Goal: Task Accomplishment & Management: Use online tool/utility

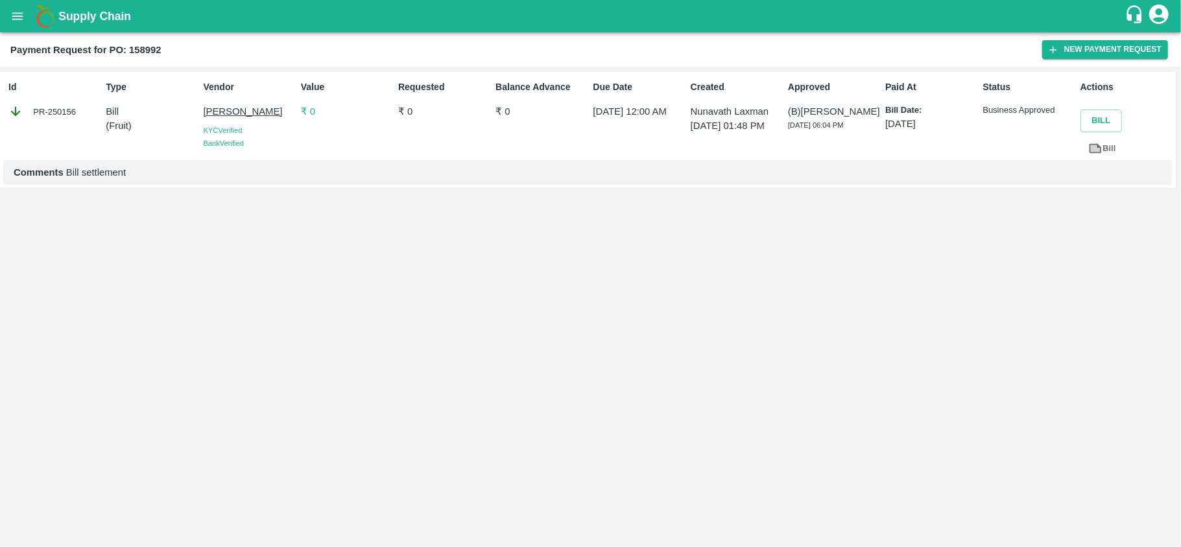
click at [1096, 147] on icon at bounding box center [1096, 148] width 10 height 7
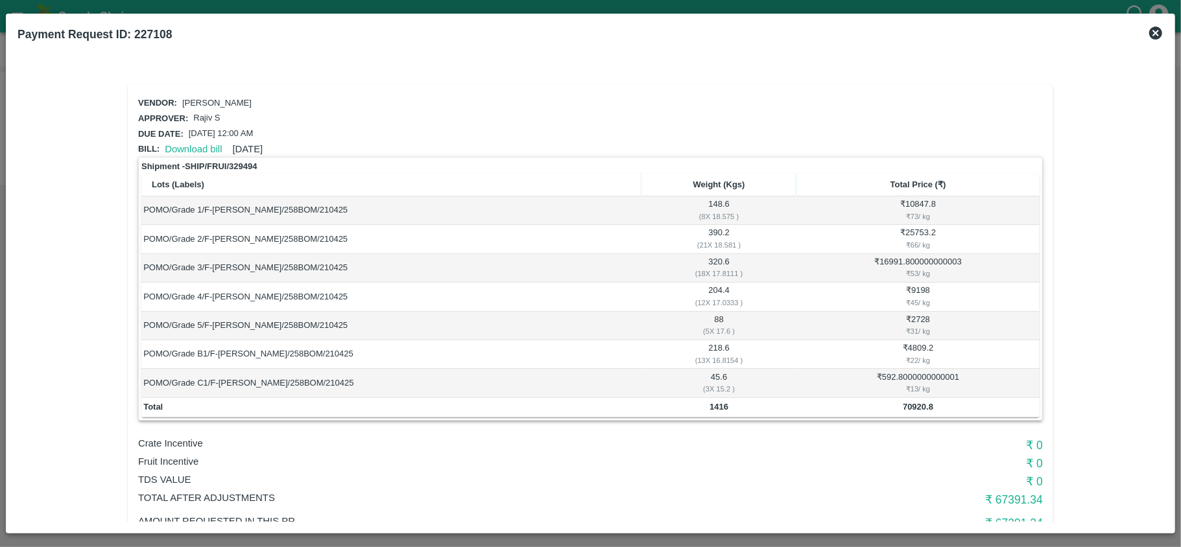
click at [1155, 40] on icon at bounding box center [1156, 33] width 16 height 16
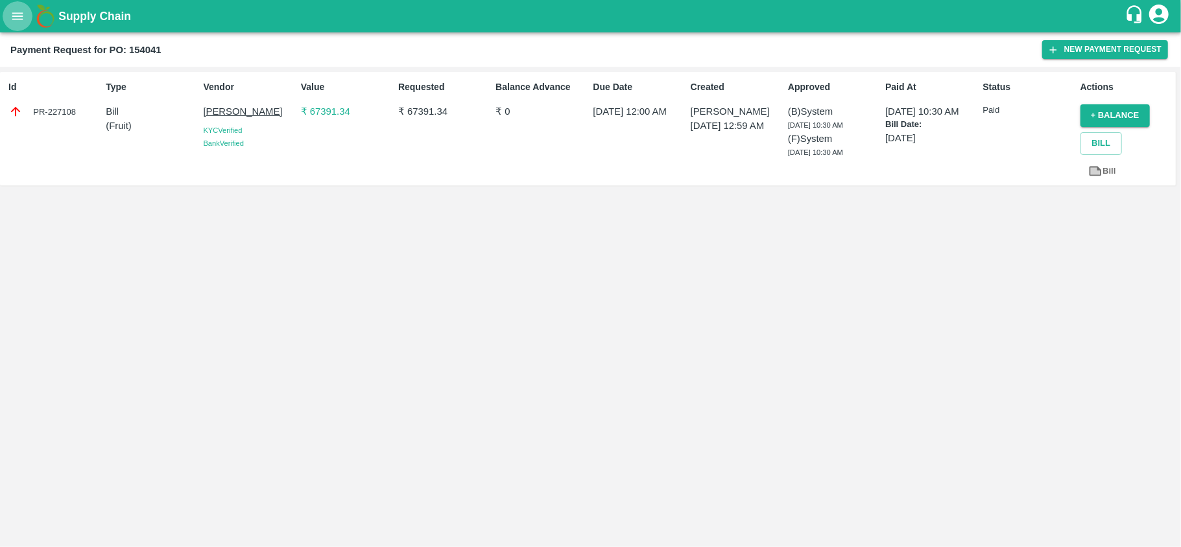
click at [11, 12] on icon "open drawer" at bounding box center [17, 16] width 14 height 14
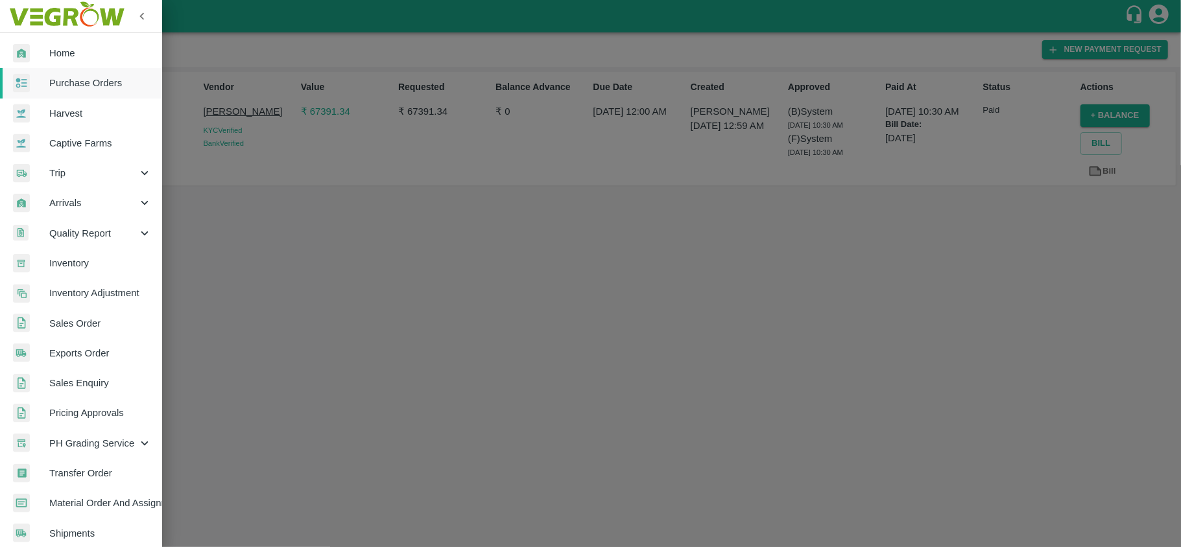
click at [79, 86] on span "Purchase Orders" at bounding box center [100, 83] width 102 height 14
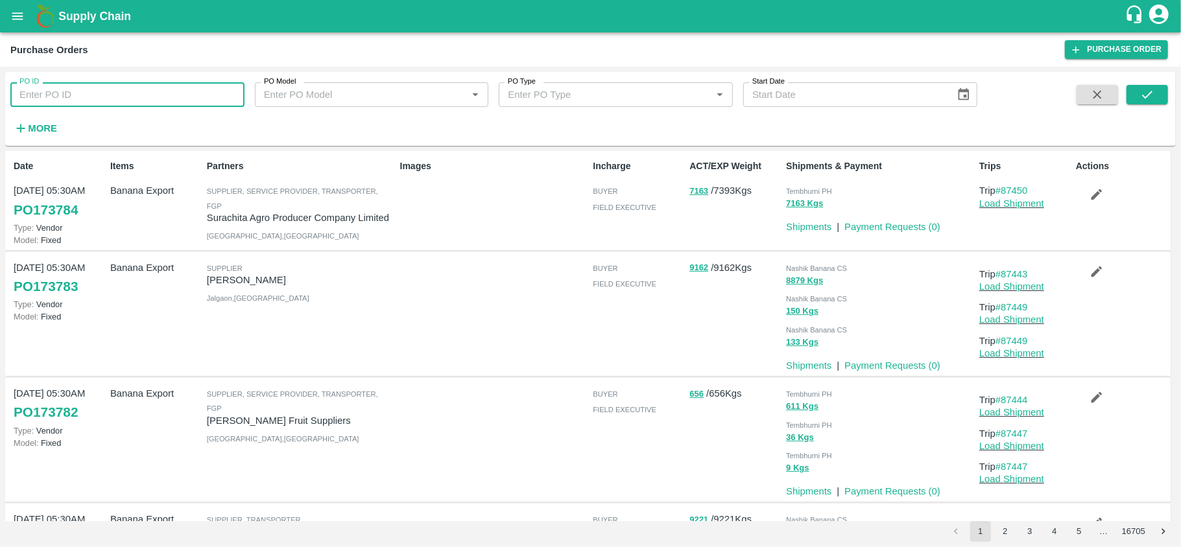
click at [121, 91] on input "PO ID" at bounding box center [127, 94] width 234 height 25
paste input "154703"
type input "154703"
click at [1139, 102] on button "submit" at bounding box center [1148, 94] width 42 height 19
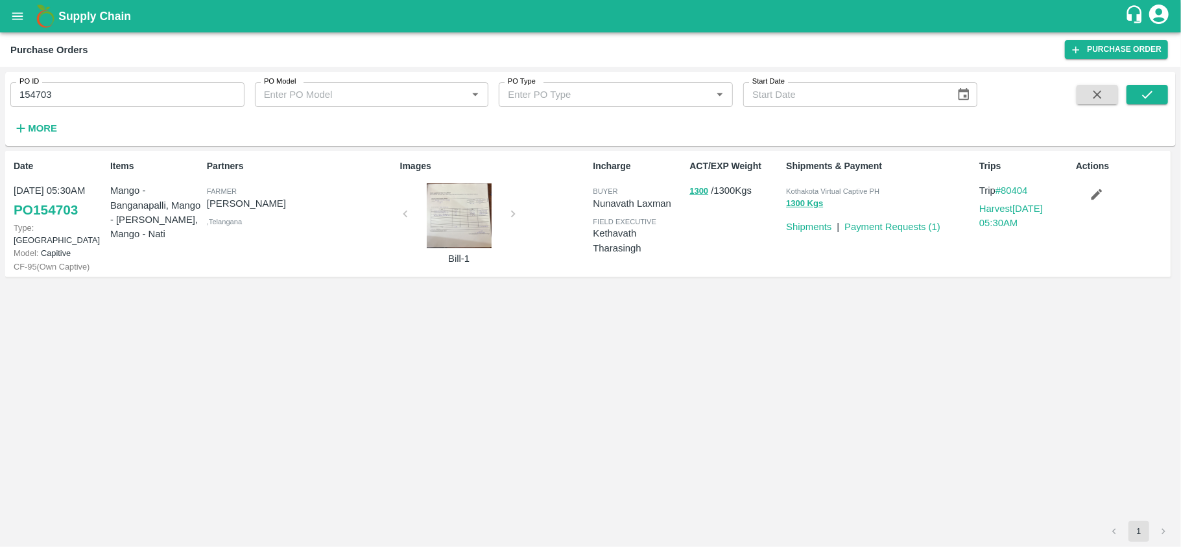
click at [894, 232] on p "Payment Requests ( 1 )" at bounding box center [893, 227] width 96 height 14
click at [893, 228] on link "Payment Requests ( 1 )" at bounding box center [893, 227] width 96 height 10
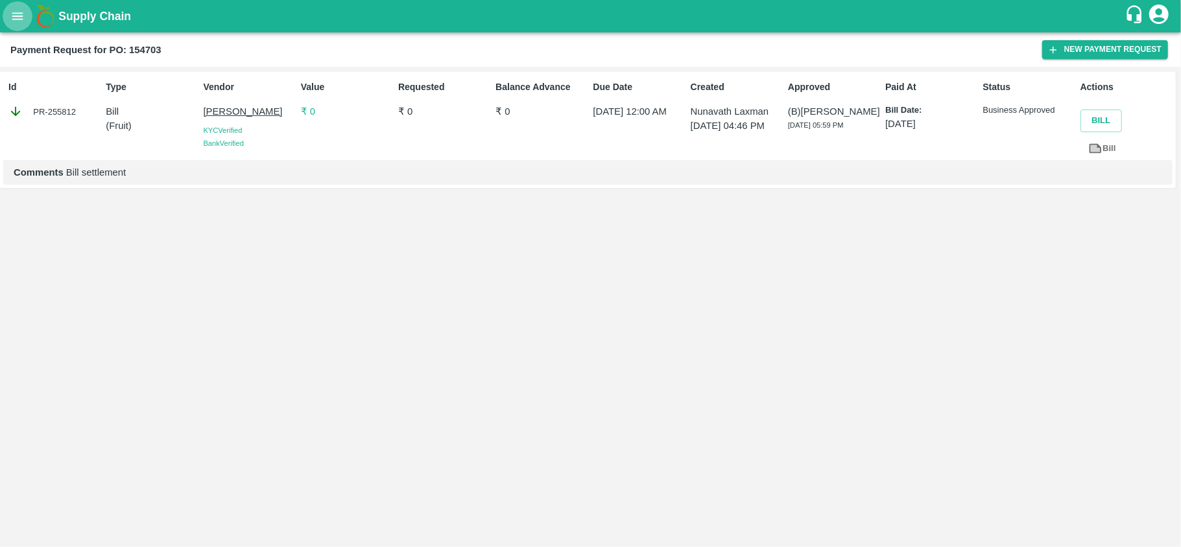
click at [10, 14] on icon "open drawer" at bounding box center [17, 16] width 14 height 14
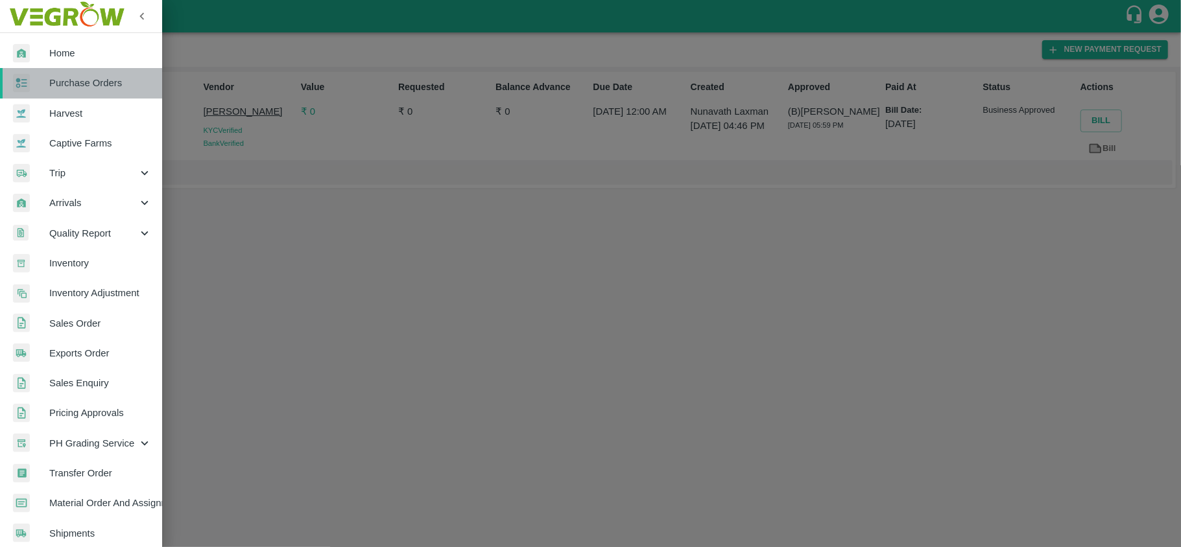
click at [84, 86] on span "Purchase Orders" at bounding box center [100, 83] width 102 height 14
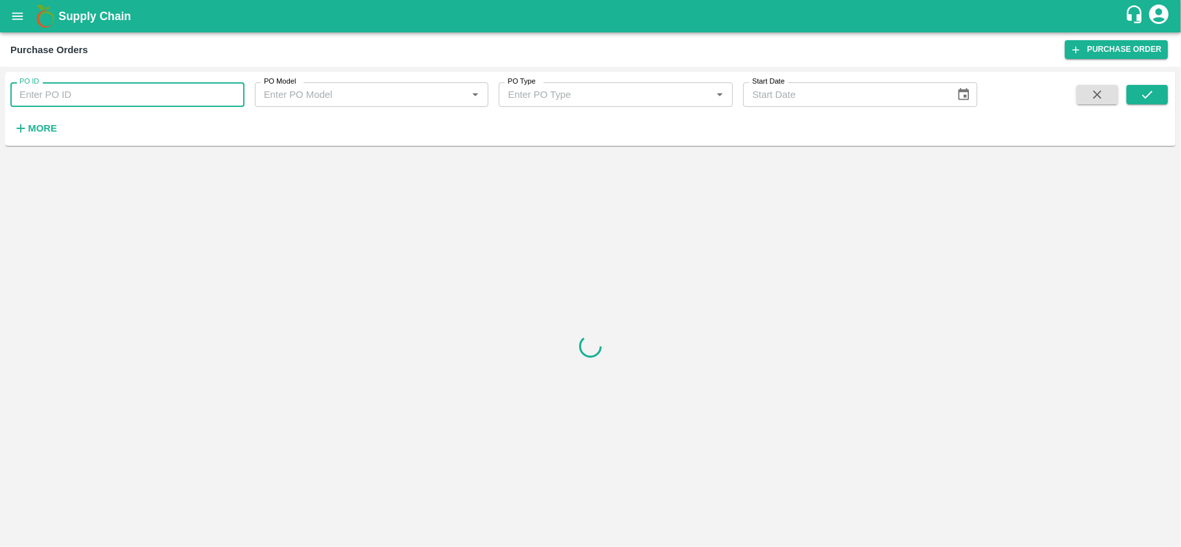
click at [102, 92] on input "PO ID" at bounding box center [127, 94] width 234 height 25
paste input "157924"
click at [1149, 91] on icon "submit" at bounding box center [1147, 95] width 14 height 14
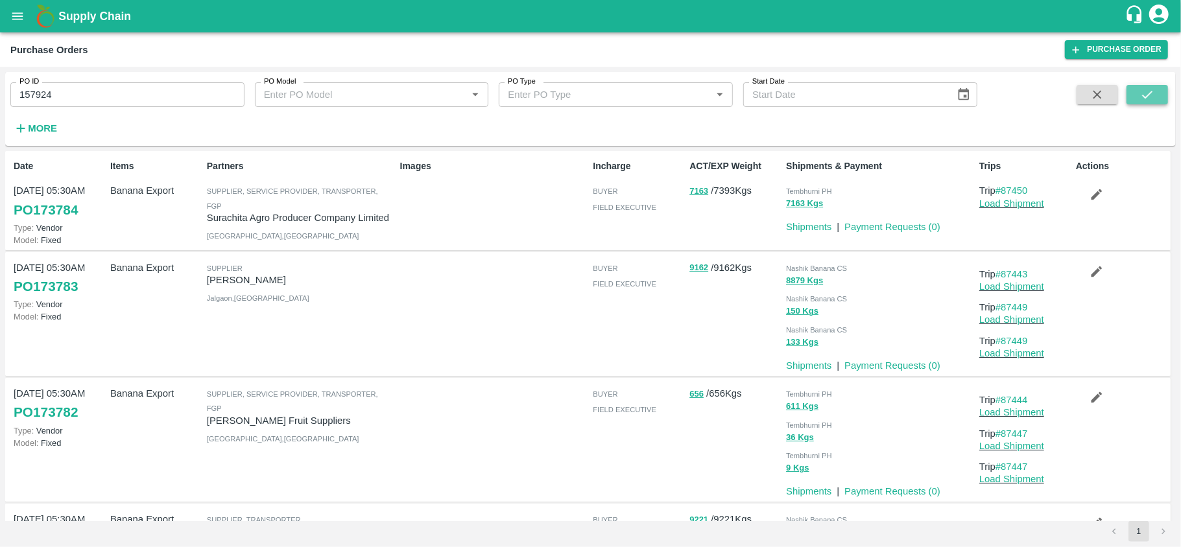
click at [1152, 90] on icon "submit" at bounding box center [1147, 95] width 14 height 14
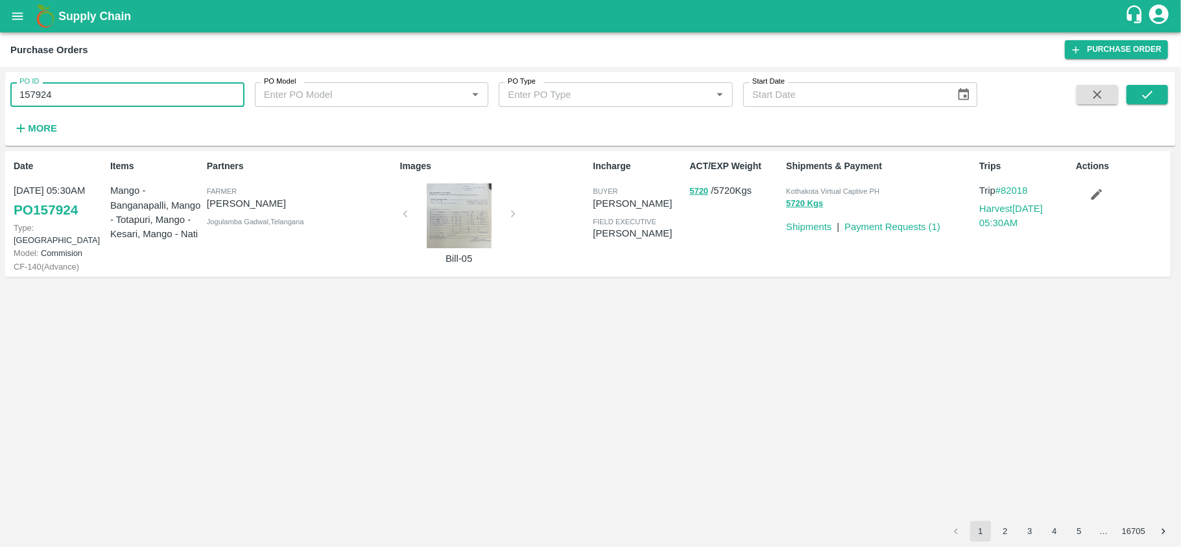
click at [126, 94] on input "157924" at bounding box center [127, 94] width 234 height 25
paste input "text"
type input "157665"
click at [1157, 81] on div "PO ID 157665 PO ID PO Model PO Model   * PO Type PO Type   * Start Date Start D…" at bounding box center [590, 109] width 1171 height 64
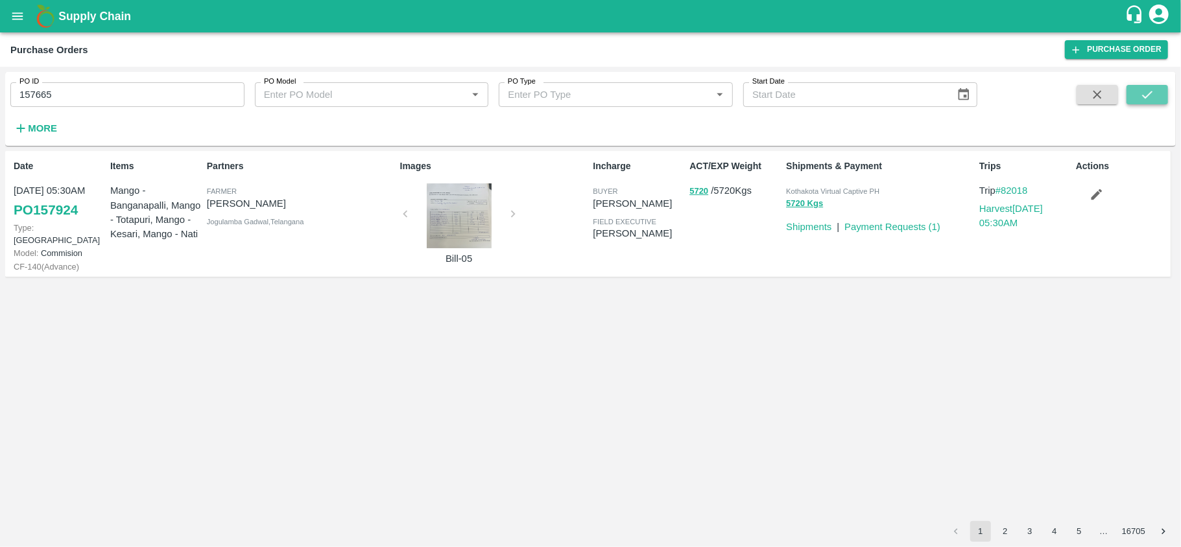
click at [1157, 87] on button "submit" at bounding box center [1148, 94] width 42 height 19
click at [835, 191] on span "Kothakota Virtual Captive PH" at bounding box center [832, 191] width 93 height 8
copy p "Kothakota Virtual Captive PH 2580 Kgs"
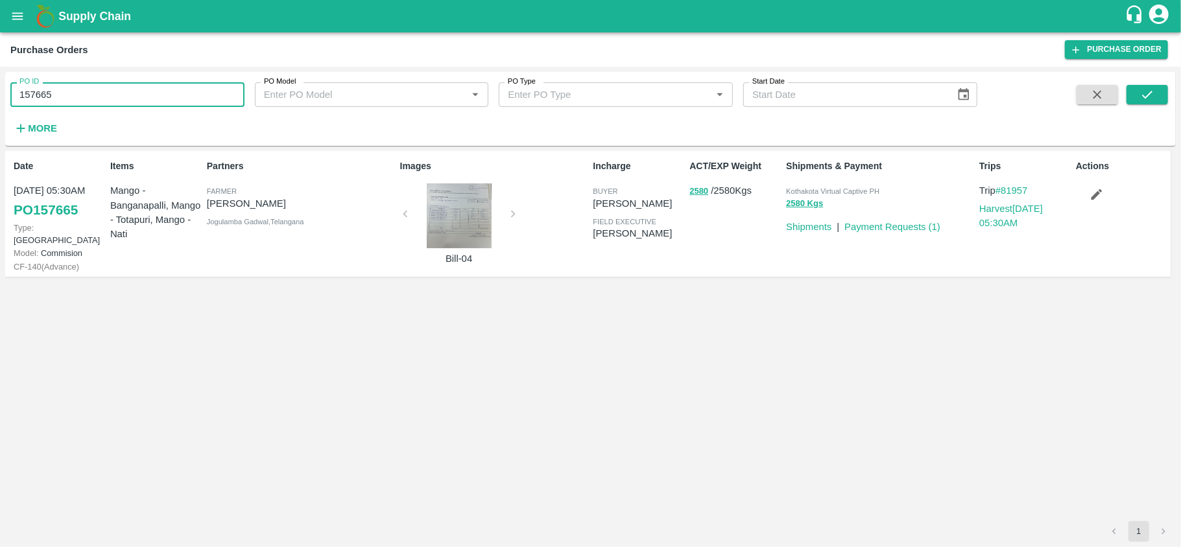
click at [122, 94] on input "157665" at bounding box center [127, 94] width 234 height 25
paste input "text"
click at [1149, 94] on icon "submit" at bounding box center [1147, 95] width 10 height 8
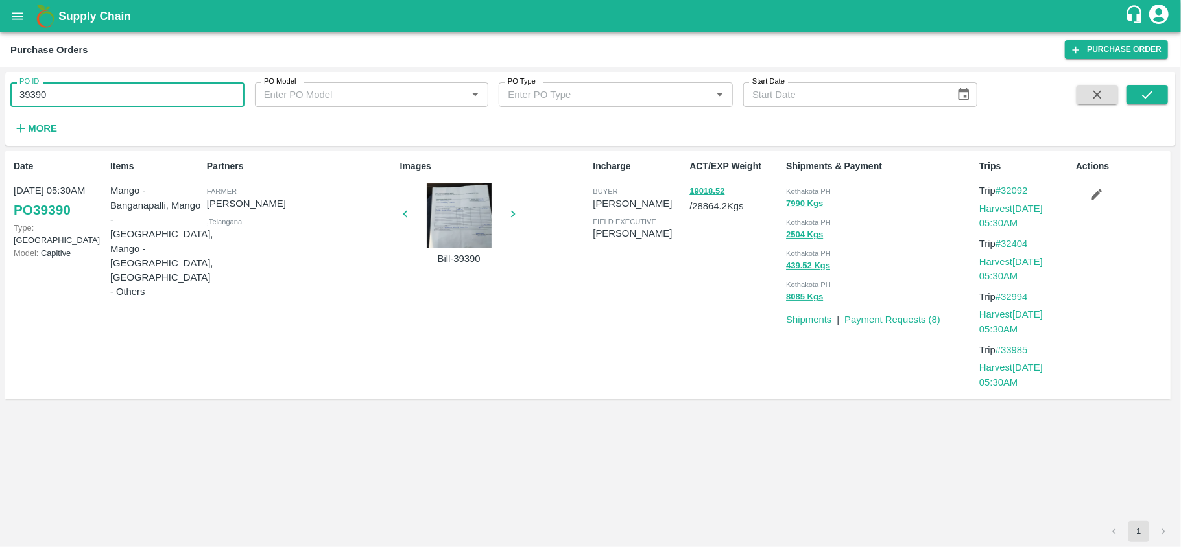
click at [136, 86] on input "39390" at bounding box center [127, 94] width 234 height 25
paste input "text"
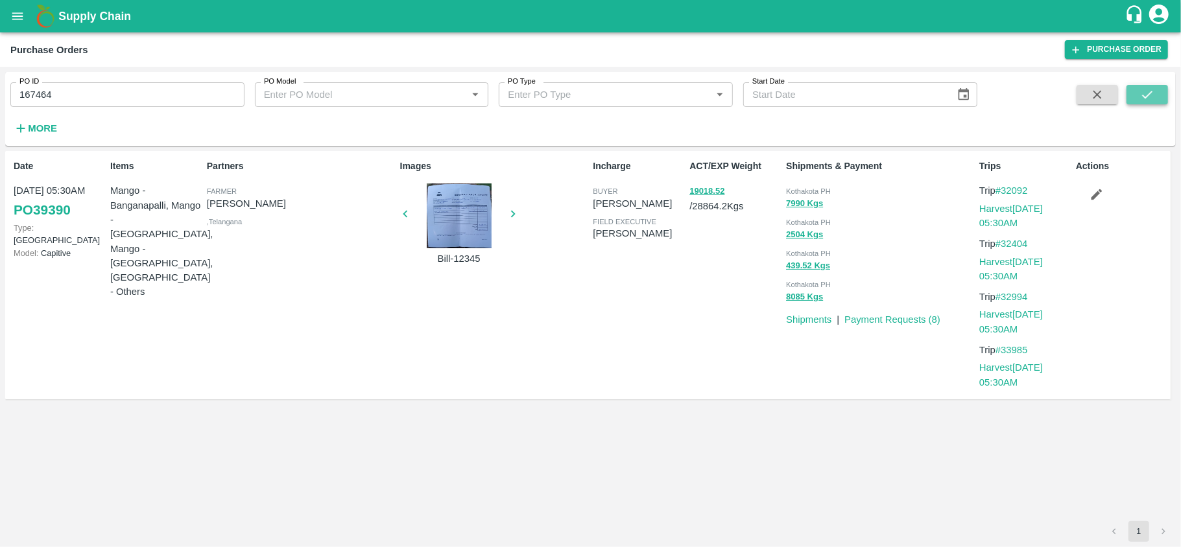
click at [1143, 95] on icon "submit" at bounding box center [1147, 95] width 10 height 8
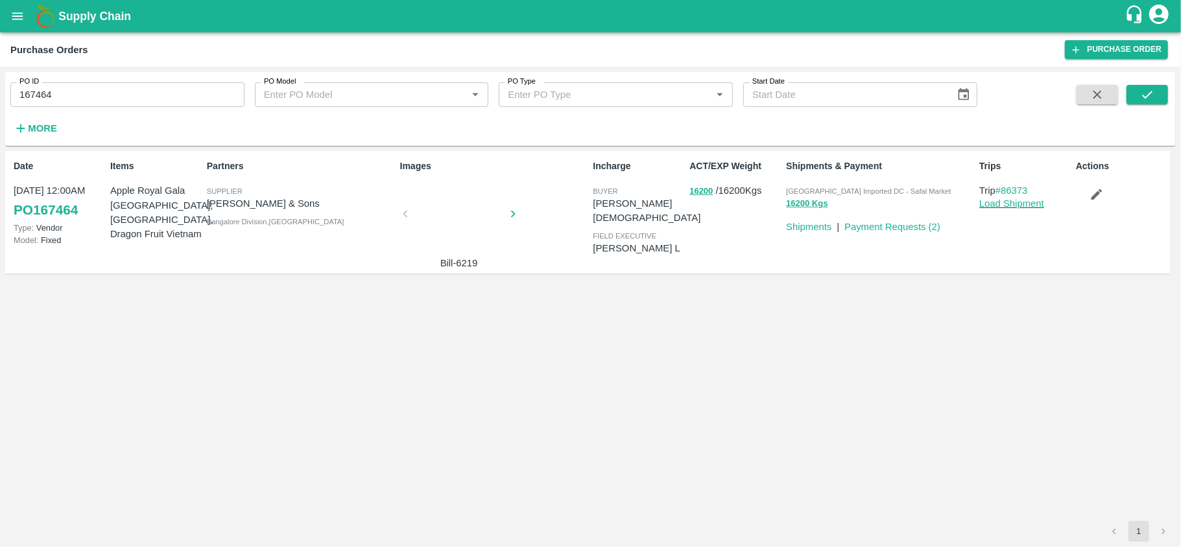
click at [836, 191] on span "[GEOGRAPHIC_DATA] Imported DC - Safal Market" at bounding box center [868, 191] width 165 height 8
copy p "Bangalore Imported DC - Safal Market 16200 Kgs"
click at [138, 92] on input "167464" at bounding box center [127, 94] width 234 height 25
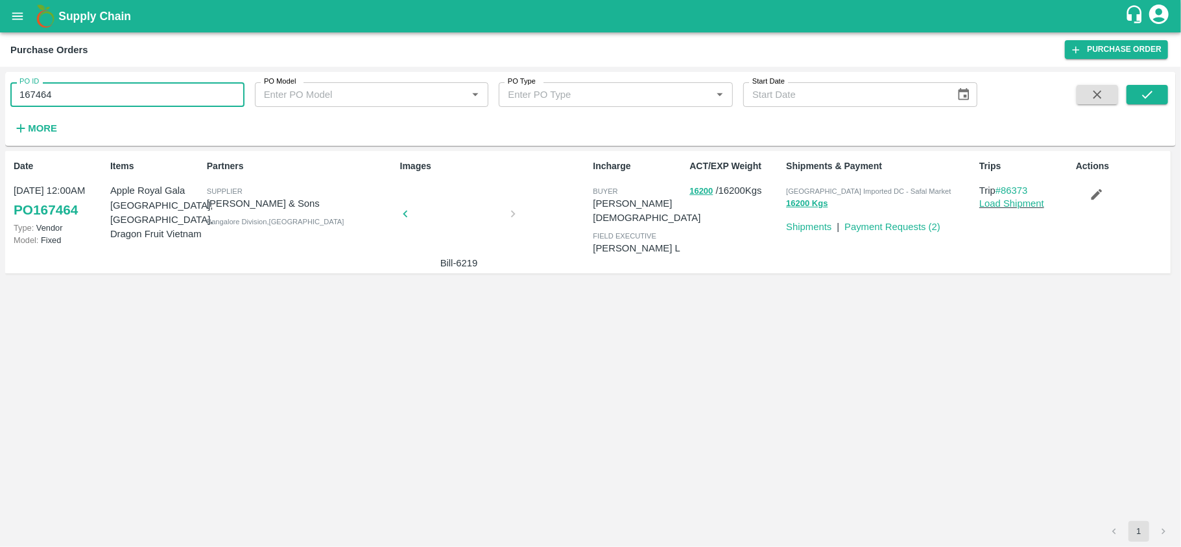
click at [138, 92] on input "167464" at bounding box center [127, 94] width 234 height 25
paste input "text"
click at [1163, 93] on button "submit" at bounding box center [1148, 94] width 42 height 19
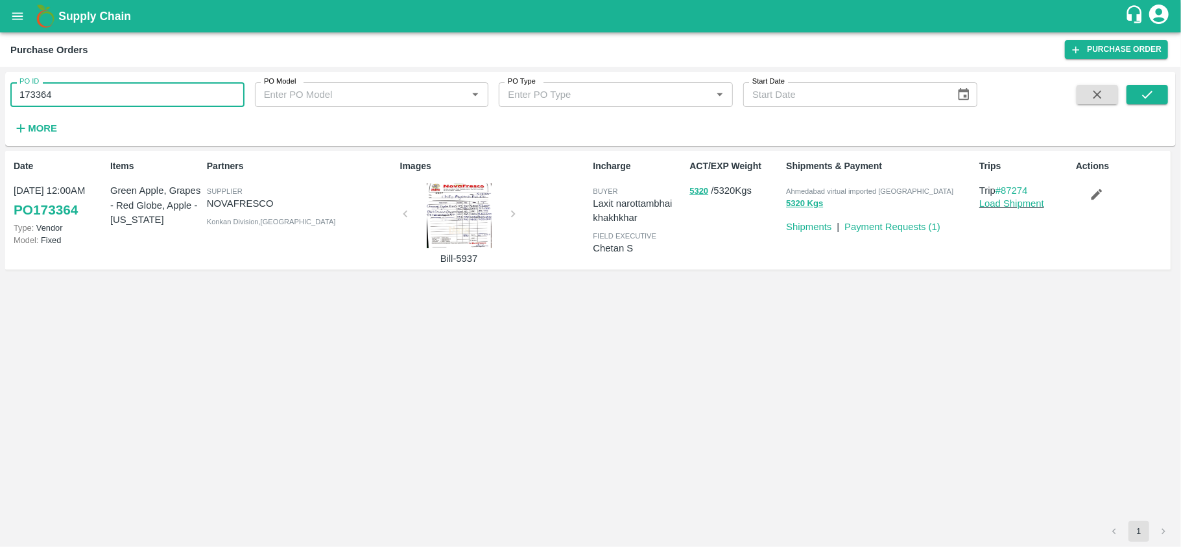
click at [64, 97] on input "173364" at bounding box center [127, 94] width 234 height 25
paste input "text"
click at [1159, 97] on button "submit" at bounding box center [1148, 94] width 42 height 19
click at [117, 97] on input "169948" at bounding box center [127, 94] width 234 height 25
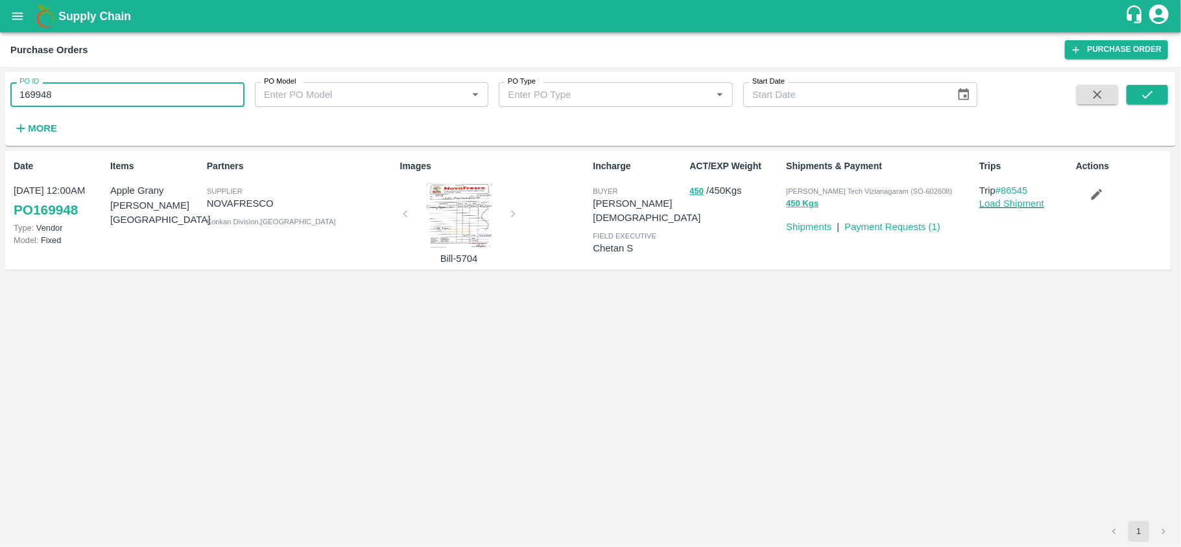
click at [117, 97] on input "169948" at bounding box center [127, 94] width 234 height 25
paste input "text"
click at [1138, 95] on button "submit" at bounding box center [1148, 94] width 42 height 19
click at [118, 99] on input "173368" at bounding box center [127, 94] width 234 height 25
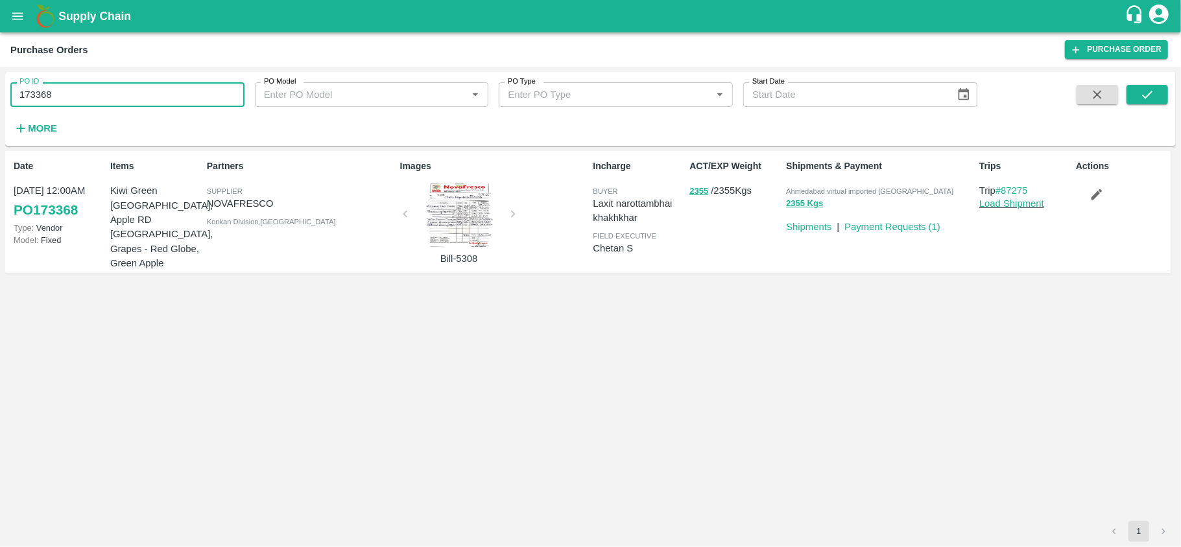
paste input "text"
click at [1152, 85] on button "submit" at bounding box center [1148, 94] width 42 height 19
click at [147, 94] on input "173373" at bounding box center [127, 94] width 234 height 25
paste input "text"
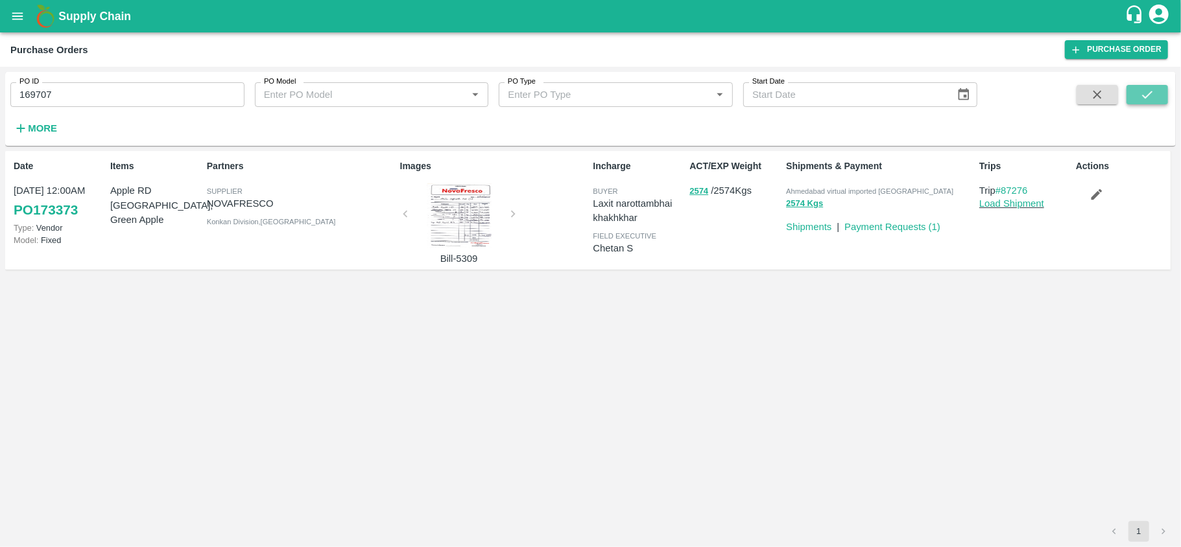
click at [1153, 93] on icon "submit" at bounding box center [1147, 95] width 14 height 14
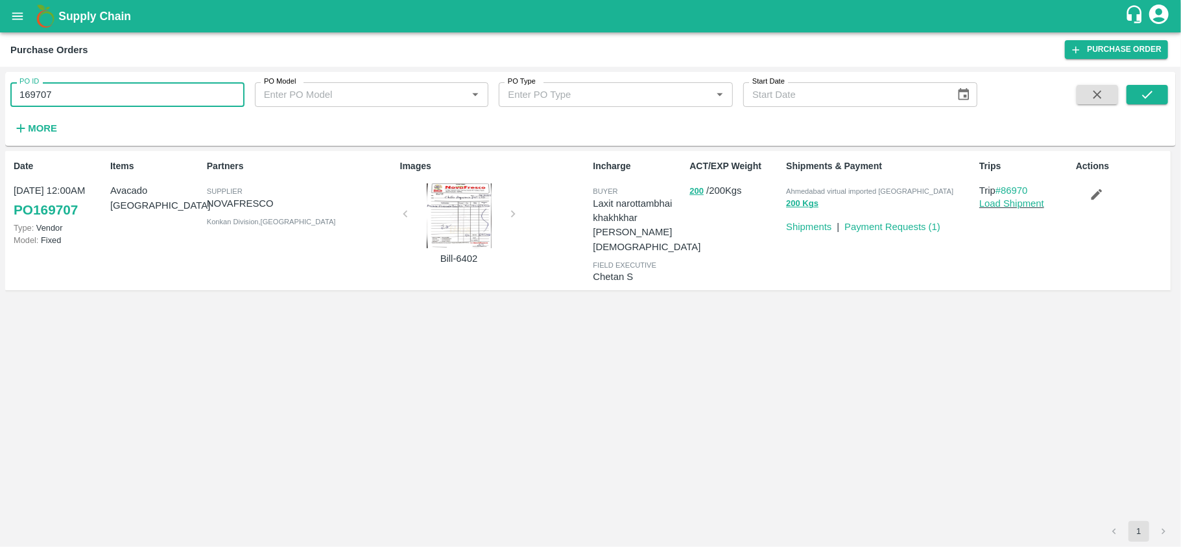
click at [156, 82] on input "169707" at bounding box center [127, 94] width 234 height 25
click at [864, 191] on span "Ahmedabad virtual imported [GEOGRAPHIC_DATA]" at bounding box center [869, 191] width 167 height 8
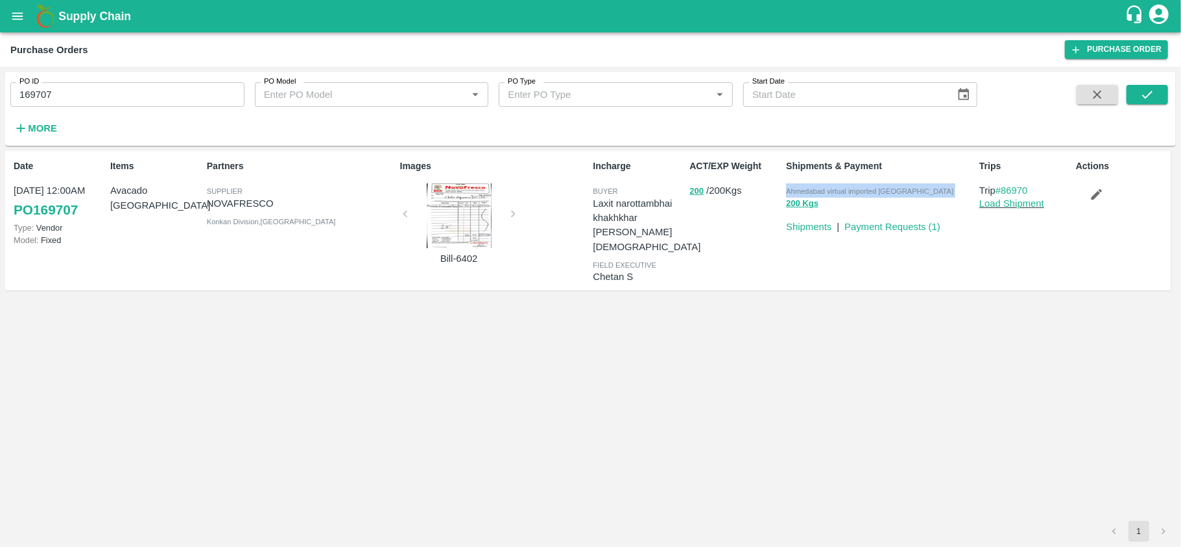
click at [864, 191] on span "Ahmedabad virtual imported [GEOGRAPHIC_DATA]" at bounding box center [869, 191] width 167 height 8
copy p "Ahmedabad virtual imported DC 200 Kgs"
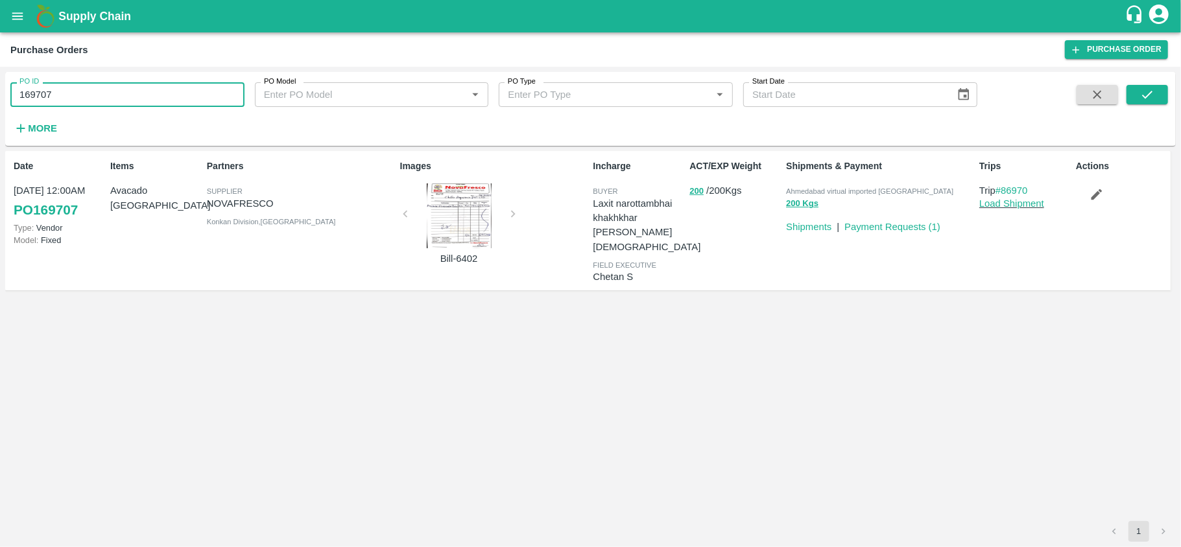
click at [195, 95] on input "169707" at bounding box center [127, 94] width 234 height 25
paste input "text"
click at [1155, 92] on icon "submit" at bounding box center [1147, 95] width 14 height 14
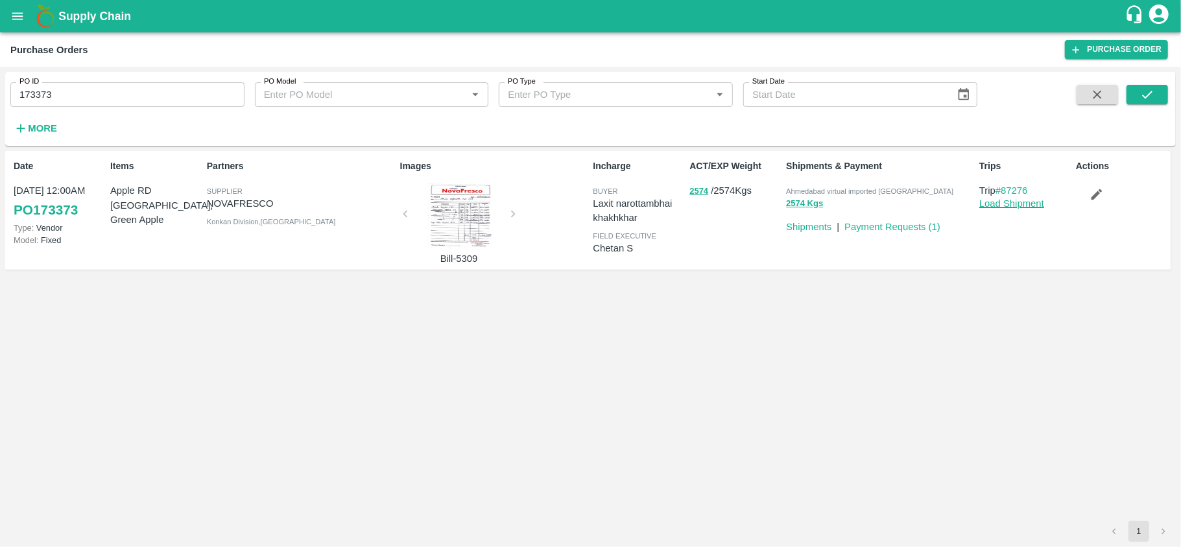
click at [841, 188] on span "Ahmedabad virtual imported [GEOGRAPHIC_DATA]" at bounding box center [869, 191] width 167 height 8
copy p "Ahmedabad virtual imported DC 2574 Kgs"
click at [167, 99] on input "173373" at bounding box center [127, 94] width 234 height 25
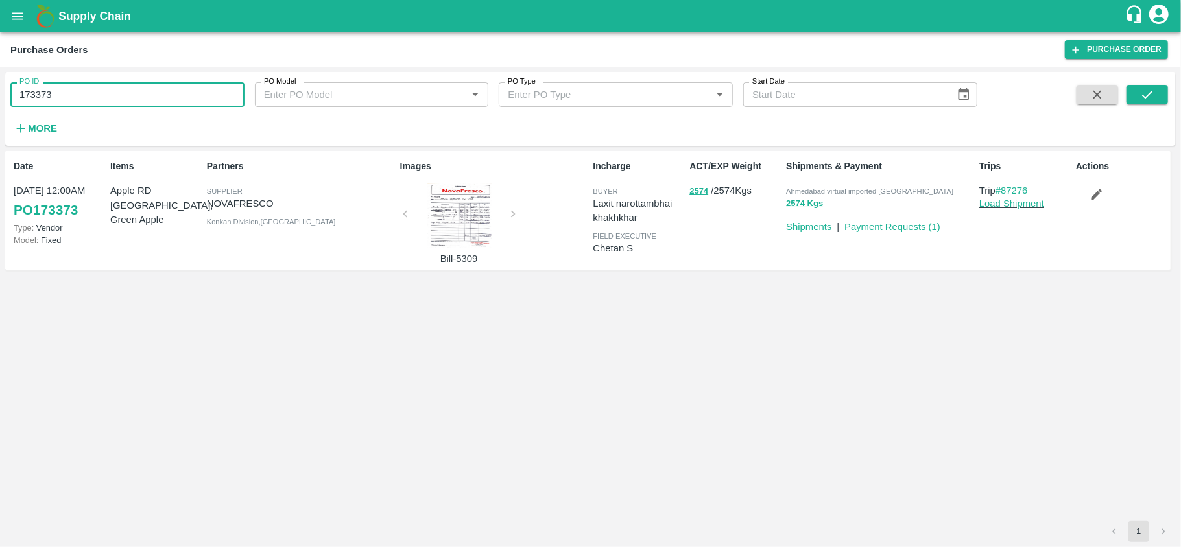
click at [167, 99] on input "173373" at bounding box center [127, 94] width 234 height 25
paste input "text"
click at [1142, 91] on icon "submit" at bounding box center [1147, 95] width 14 height 14
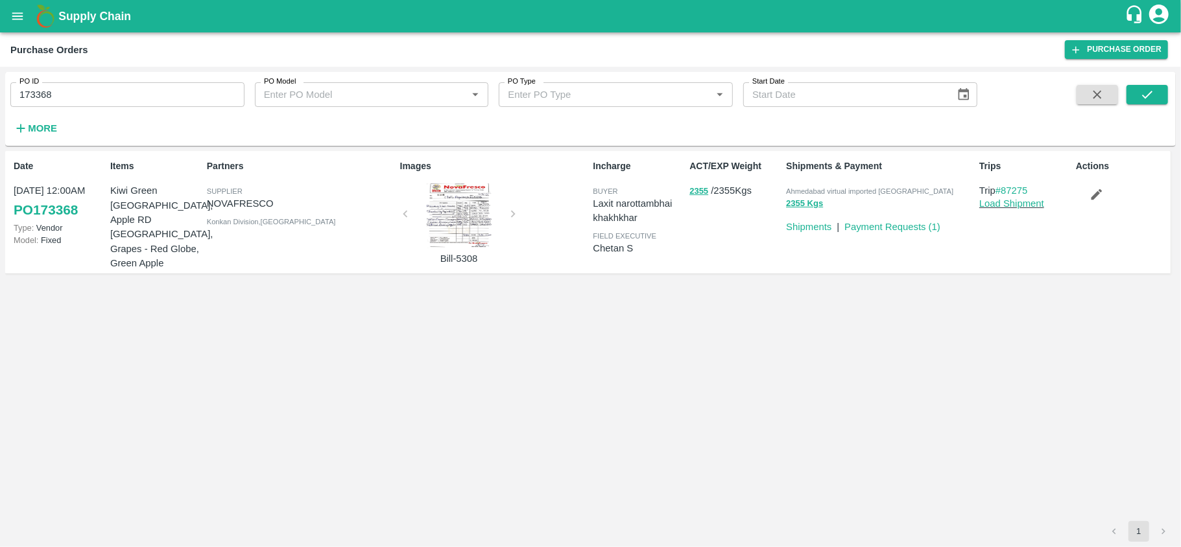
click at [826, 188] on span "Ahmedabad virtual imported [GEOGRAPHIC_DATA]" at bounding box center [869, 191] width 167 height 8
copy p "Ahmedabad virtual imported DC 2355 Kgs"
click at [123, 102] on input "173368" at bounding box center [127, 94] width 234 height 25
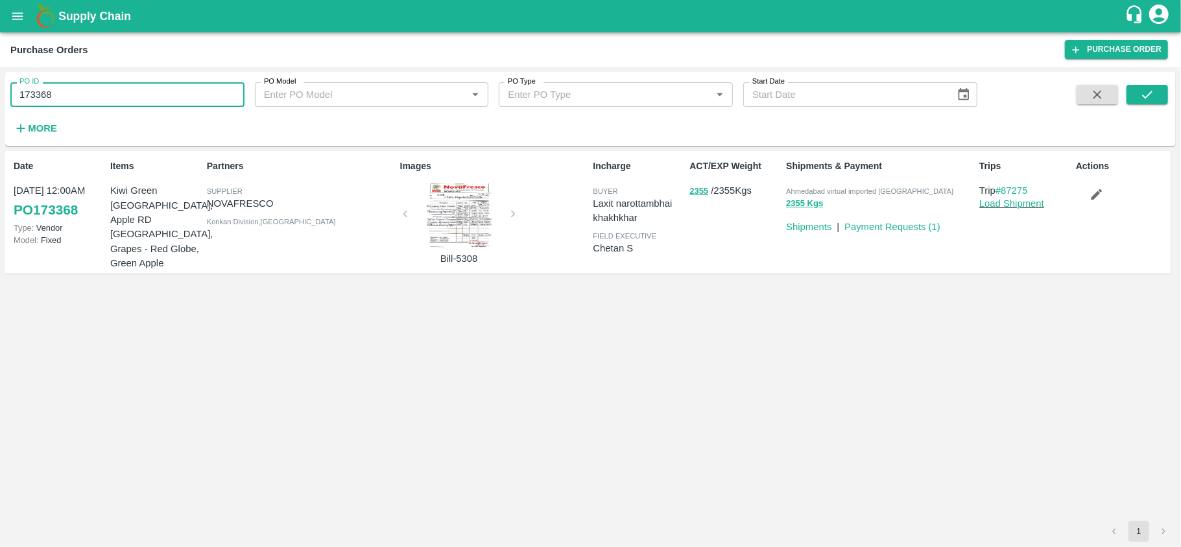
click at [123, 102] on input "173368" at bounding box center [127, 94] width 234 height 25
paste input "text"
click at [1153, 93] on icon "submit" at bounding box center [1147, 95] width 14 height 14
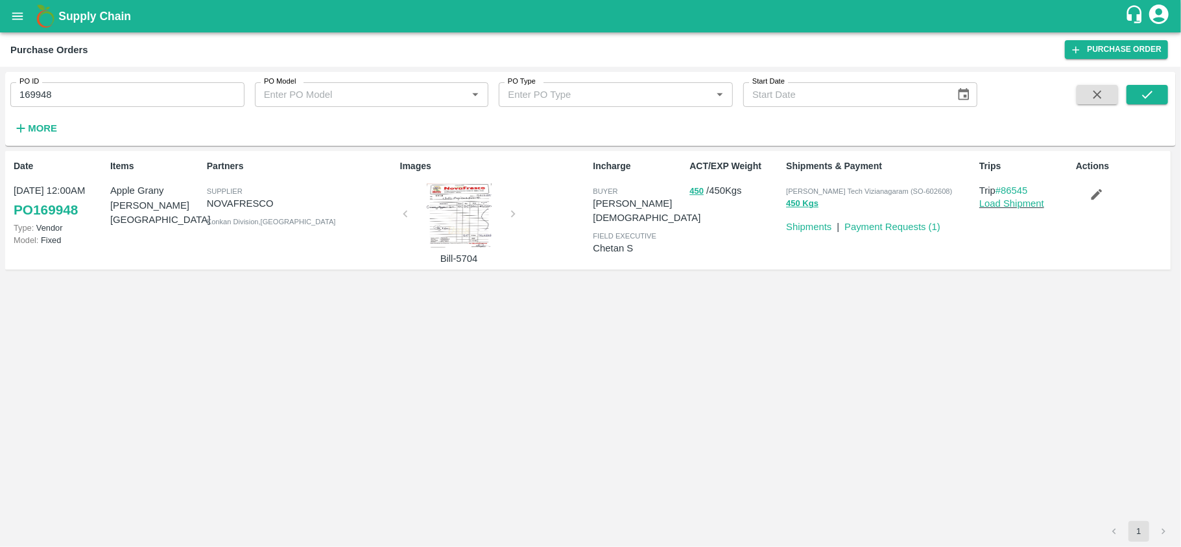
click at [123, 90] on input "169948" at bounding box center [127, 94] width 234 height 25
paste input "text"
click at [1152, 97] on icon "submit" at bounding box center [1147, 95] width 14 height 14
click at [831, 191] on span "Ahmedabad virtual imported [GEOGRAPHIC_DATA]" at bounding box center [869, 191] width 167 height 8
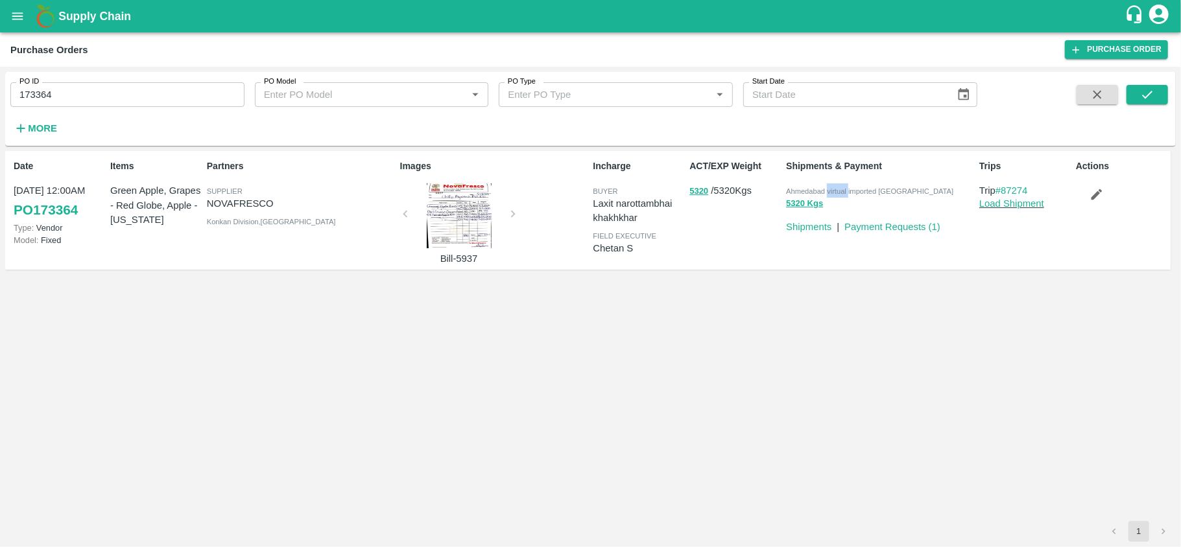
click at [831, 191] on span "Ahmedabad virtual imported [GEOGRAPHIC_DATA]" at bounding box center [869, 191] width 167 height 8
copy p "Ahmedabad virtual imported DC 5320 Kgs"
click at [144, 110] on div "PO ID 173364 PO ID PO Model PO Model   * PO Type PO Type   * Start Date Start D…" at bounding box center [489, 105] width 978 height 67
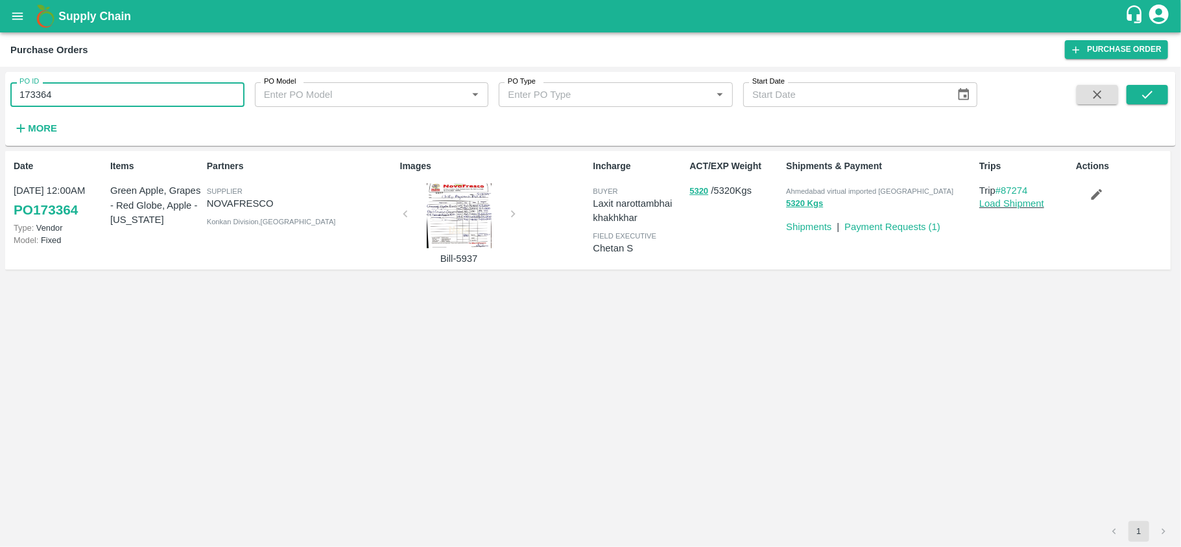
click at [114, 91] on input "173364" at bounding box center [127, 94] width 234 height 25
paste input "text"
type input "101066"
click at [1160, 95] on button "submit" at bounding box center [1148, 94] width 42 height 19
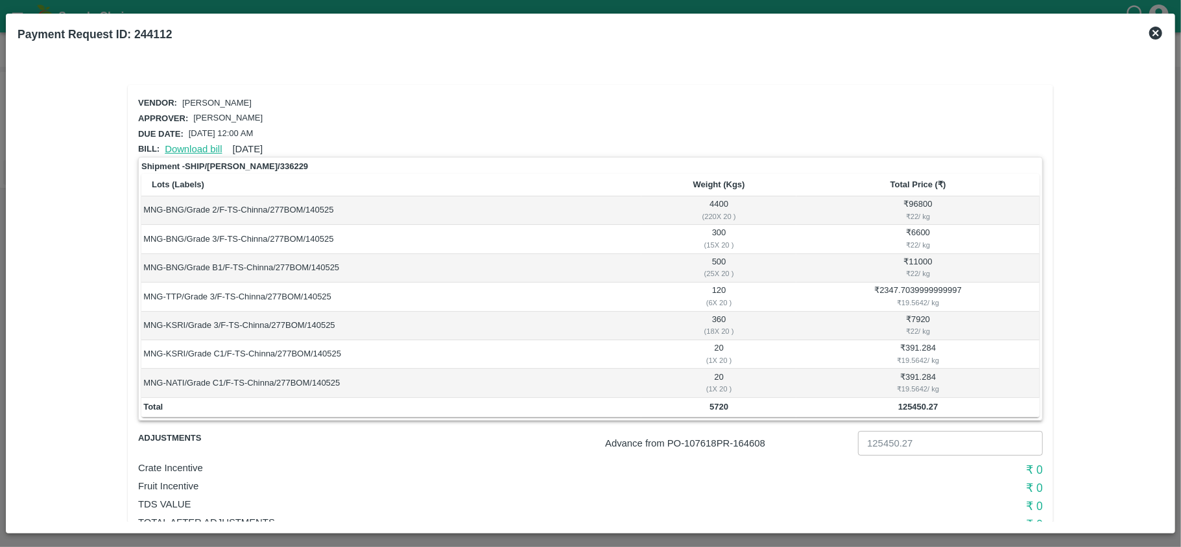
click at [186, 145] on link "Download bill" at bounding box center [193, 149] width 57 height 10
drag, startPoint x: 184, startPoint y: 100, endPoint x: 248, endPoint y: 97, distance: 63.6
click at [248, 97] on div "Vendor: Chinna Anji" at bounding box center [588, 100] width 910 height 21
copy p "Chinna Anji"
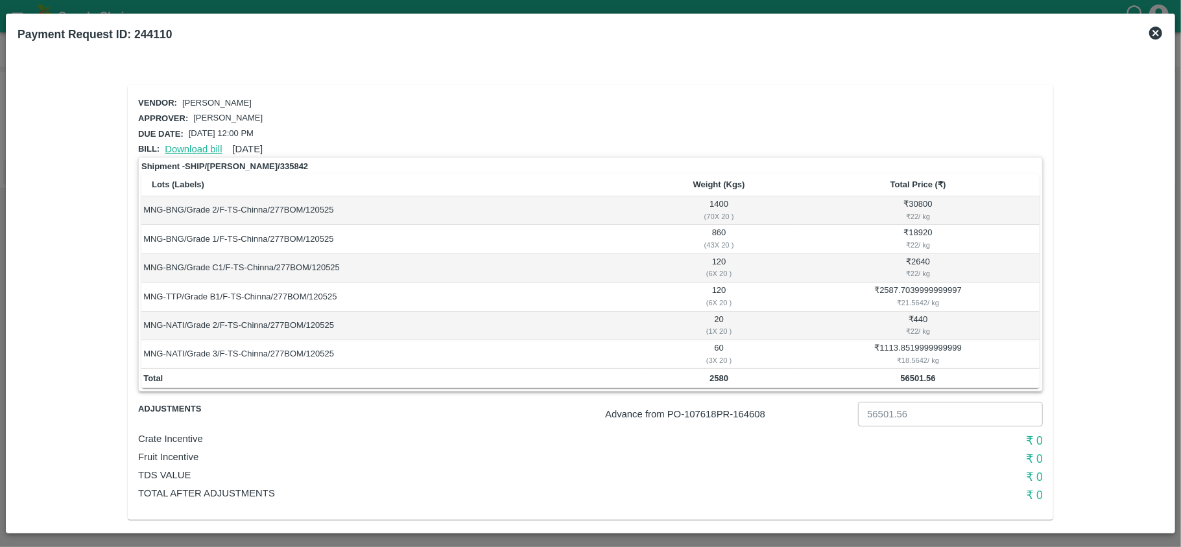
click at [187, 144] on link "Download bill" at bounding box center [193, 149] width 57 height 10
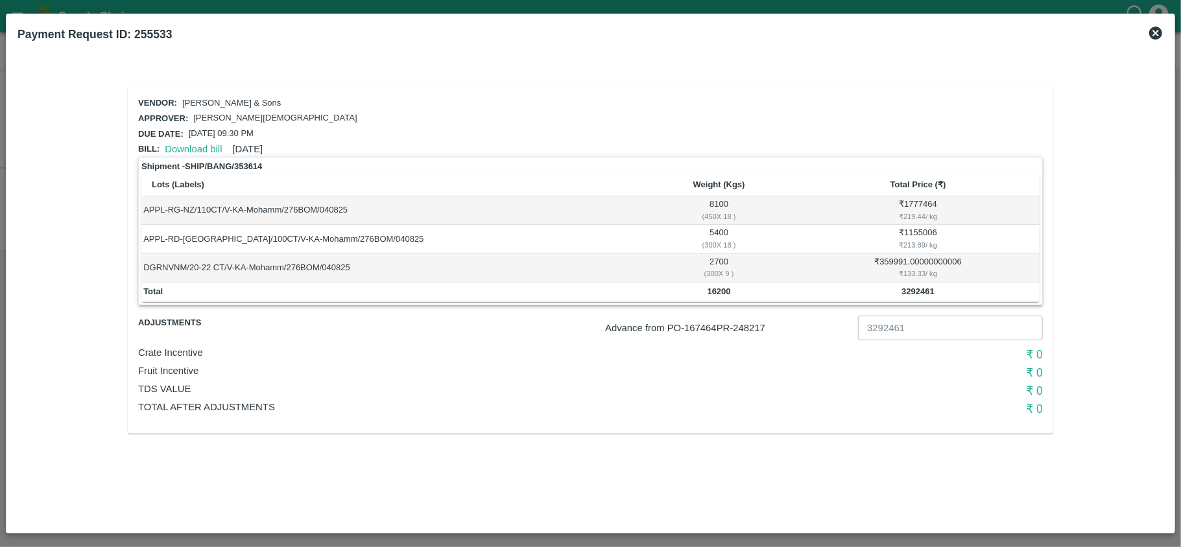
click at [1159, 30] on icon at bounding box center [1155, 33] width 13 height 13
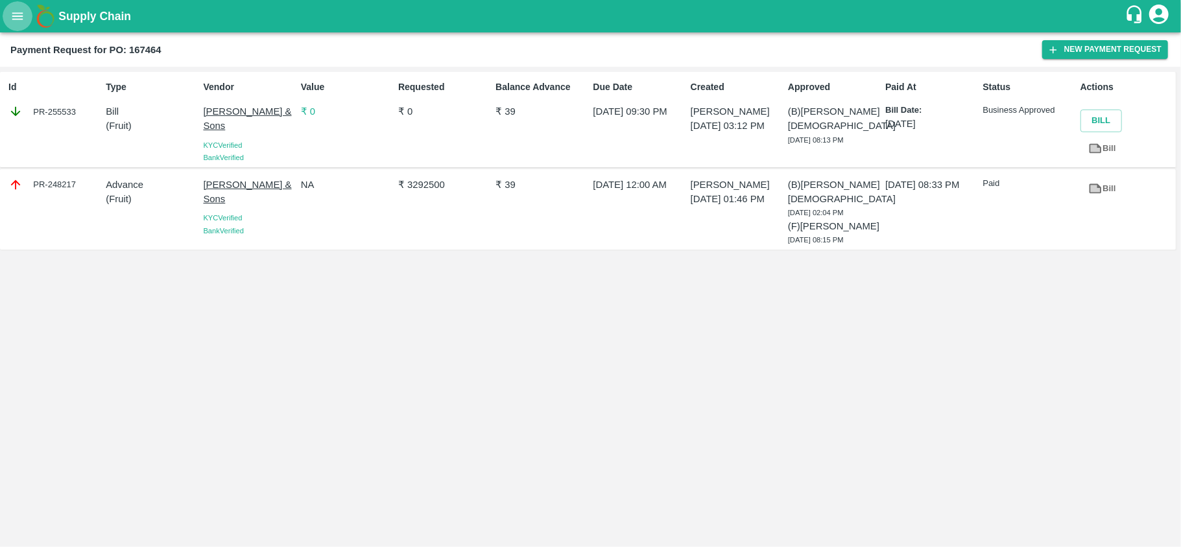
click at [14, 14] on icon "open drawer" at bounding box center [17, 16] width 14 height 14
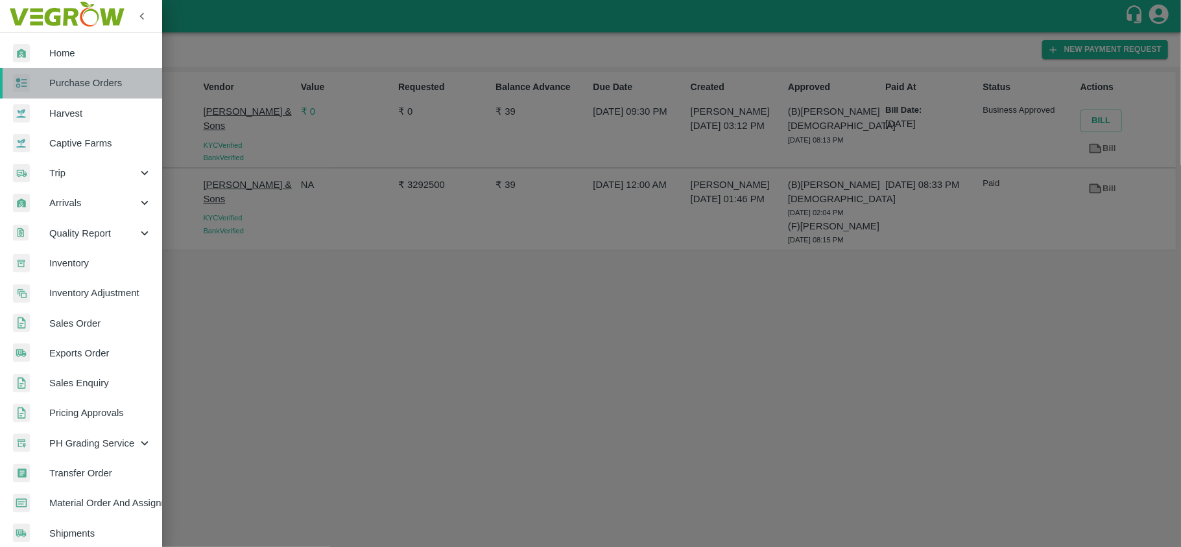
click at [84, 88] on span "Purchase Orders" at bounding box center [100, 83] width 102 height 14
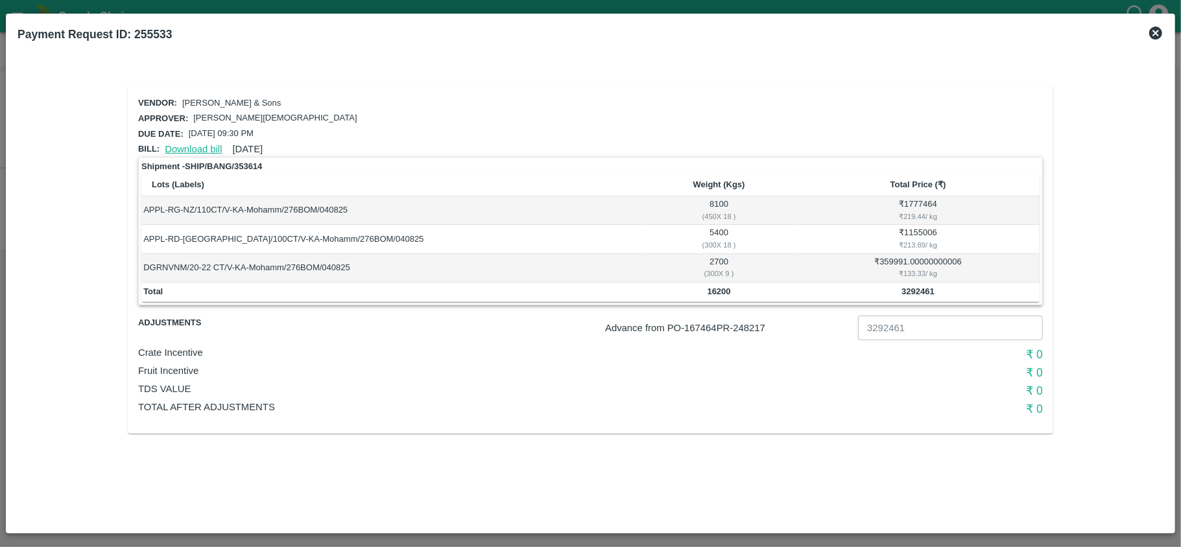
click at [186, 144] on link "Download bill" at bounding box center [193, 149] width 57 height 10
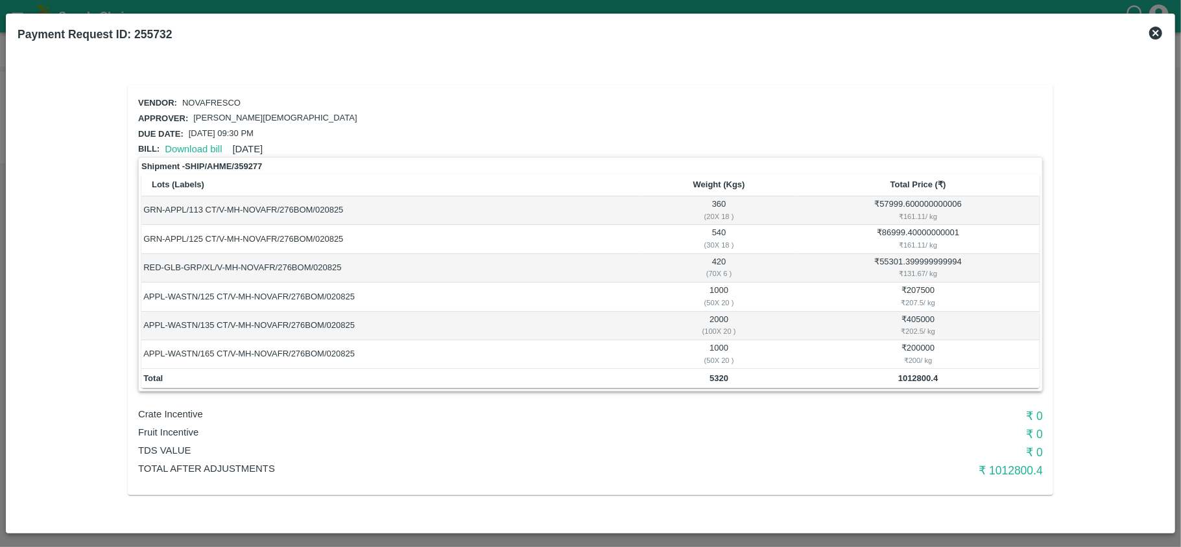
click at [202, 139] on div "Download bill 03 Sep 2025" at bounding box center [211, 146] width 103 height 19
click at [196, 144] on link "Download bill" at bounding box center [193, 149] width 57 height 10
click at [214, 100] on p "NOVAFRESCO" at bounding box center [211, 103] width 58 height 12
copy p "NOVAFRESCO"
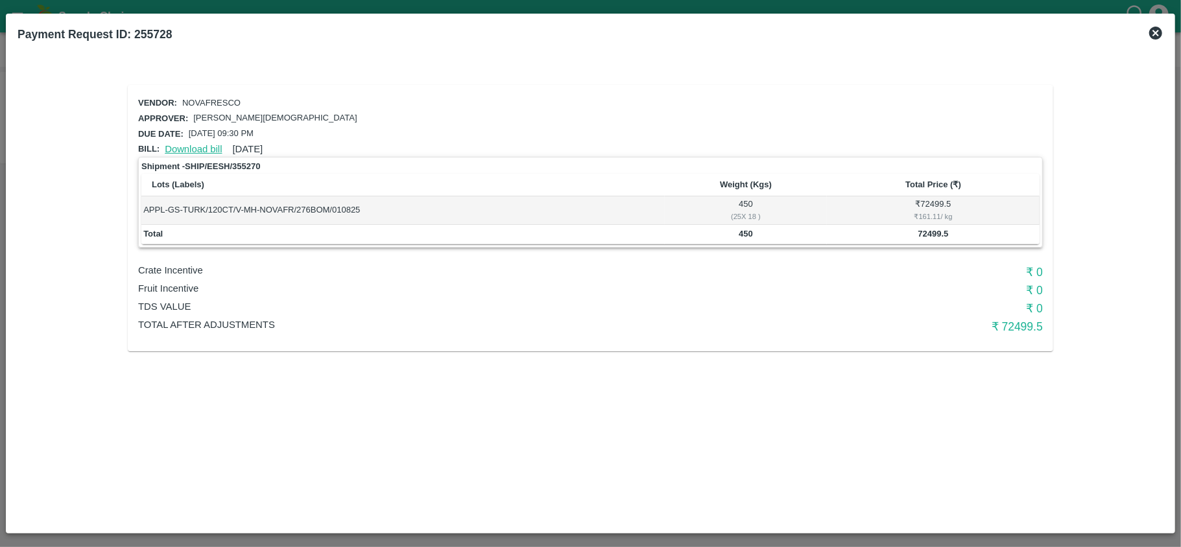
click at [187, 144] on link "Download bill" at bounding box center [193, 149] width 57 height 10
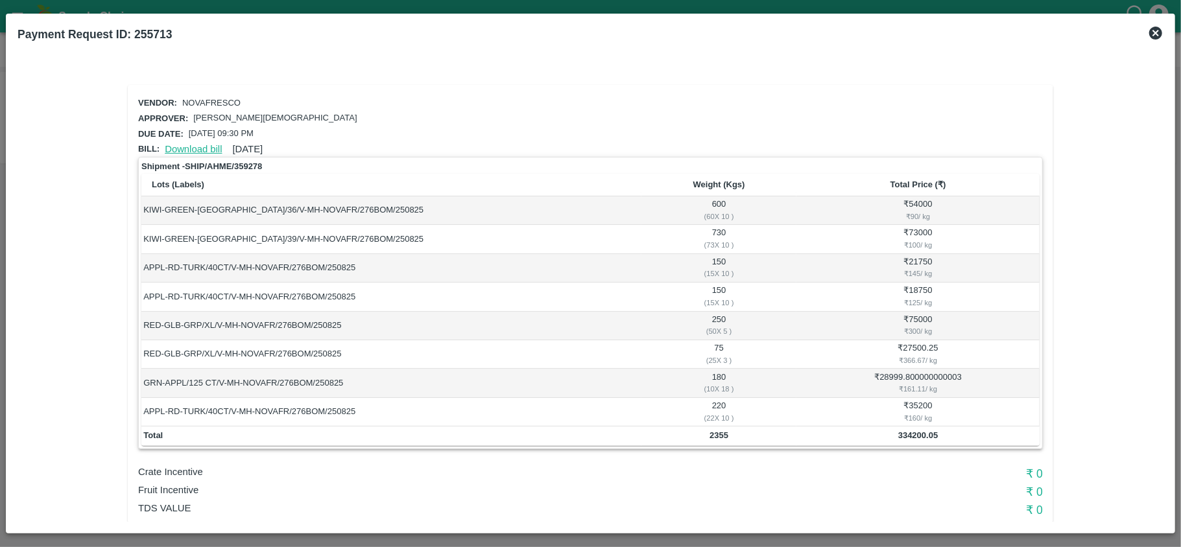
click at [180, 144] on link "Download bill" at bounding box center [193, 149] width 57 height 10
click at [218, 99] on p "NOVAFRESCO" at bounding box center [211, 103] width 58 height 12
copy p "NOVAFRESCO"
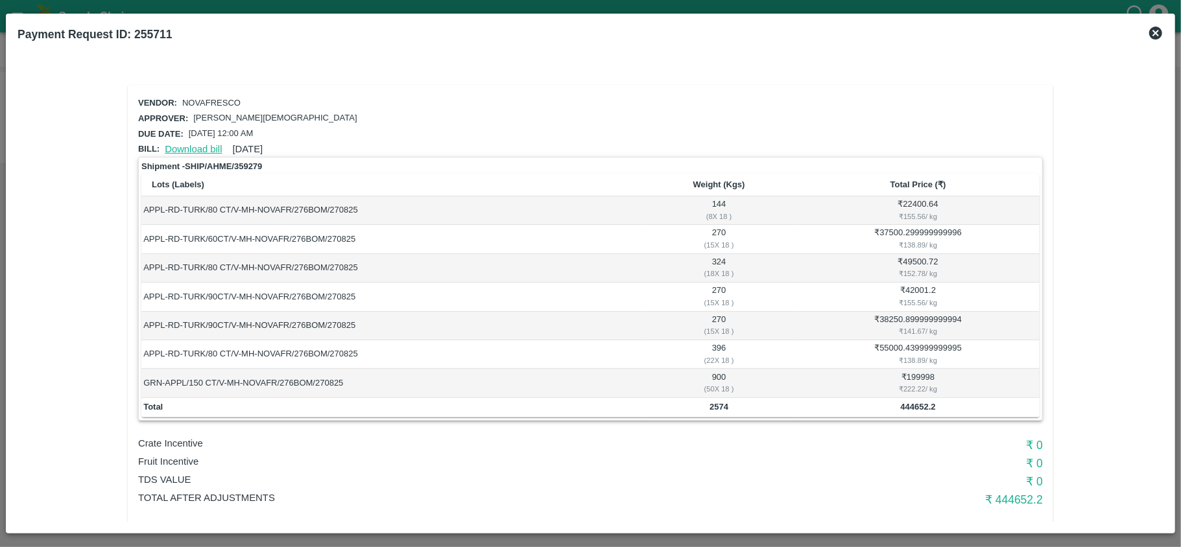
click at [188, 149] on link "Download bill" at bounding box center [193, 149] width 57 height 10
click at [221, 100] on p "NOVAFRESCO" at bounding box center [211, 103] width 58 height 12
copy p "NOVAFRESCO"
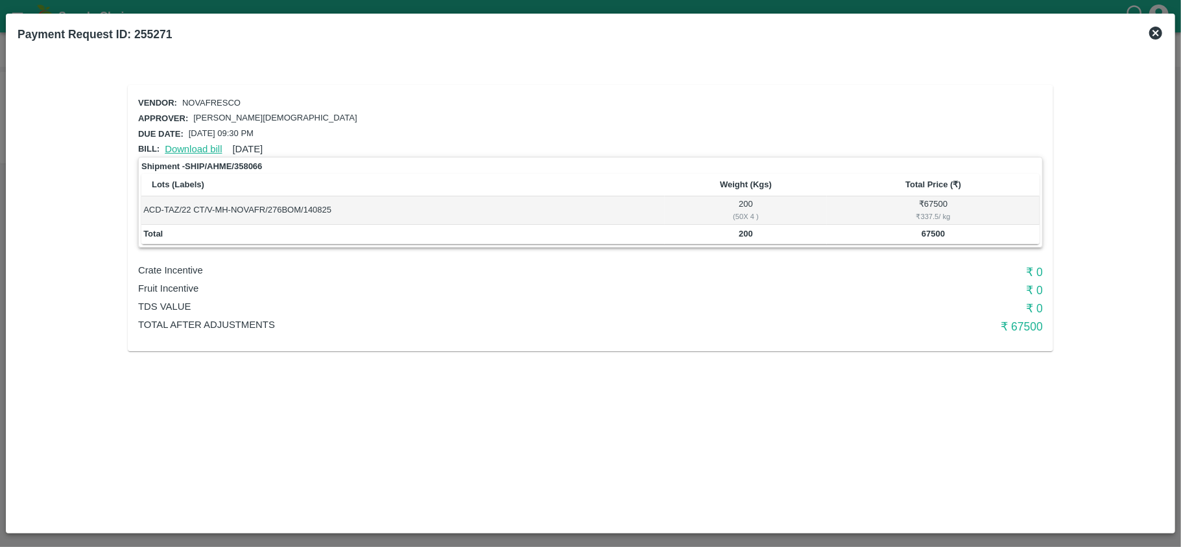
click at [174, 149] on link "Download bill" at bounding box center [193, 149] width 57 height 10
click at [222, 102] on p "NOVAFRESCO" at bounding box center [211, 103] width 58 height 12
copy p "NOVAFRESCO"
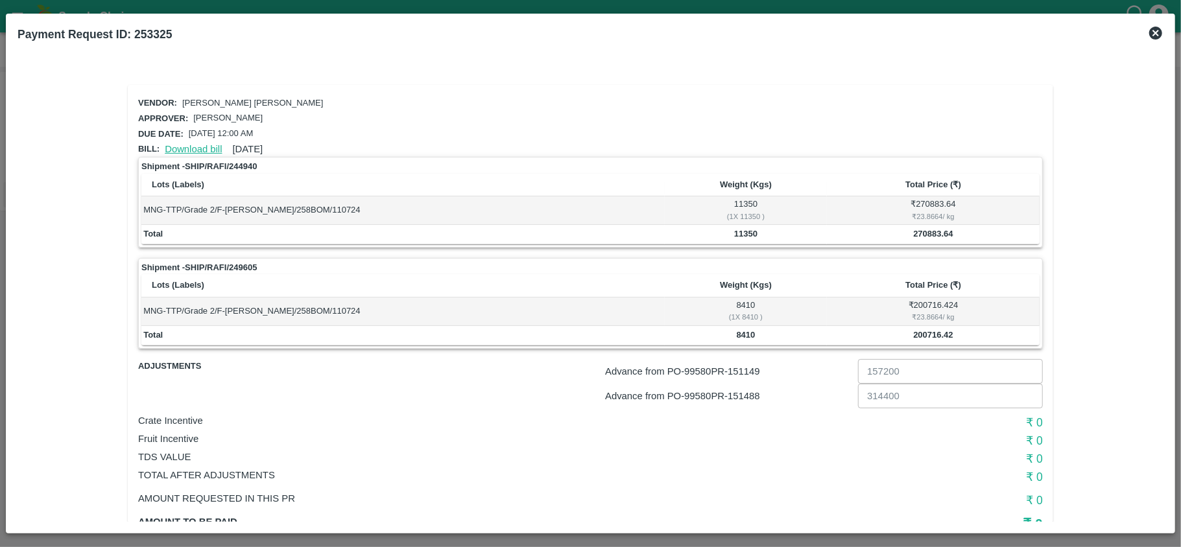
click at [180, 146] on link "Download bill" at bounding box center [193, 149] width 57 height 10
